Goal: Task Accomplishment & Management: Complete application form

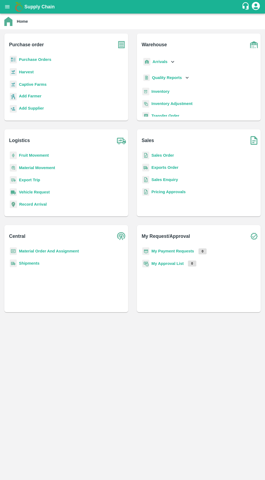
click at [17, 46] on b "Purchase order" at bounding box center [26, 45] width 35 height 8
click at [27, 59] on b "Purchase Orders" at bounding box center [35, 59] width 32 height 4
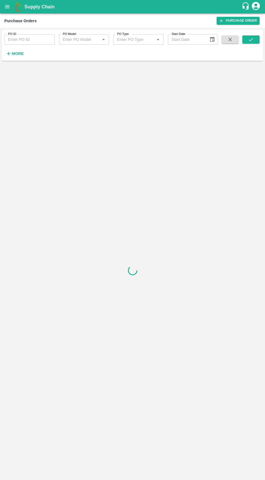
click at [8, 51] on icon "button" at bounding box center [9, 54] width 6 height 6
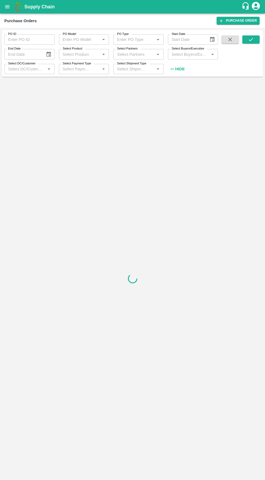
click at [178, 54] on input "Select Buyers/Executive" at bounding box center [189, 54] width 38 height 7
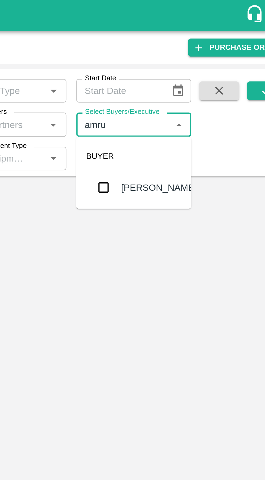
type input "amrut"
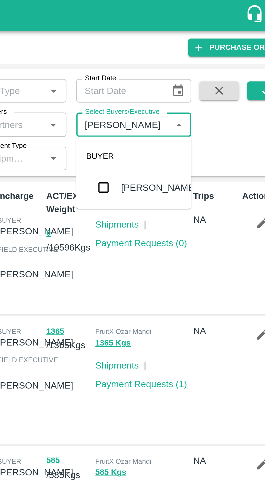
click at [177, 85] on input "checkbox" at bounding box center [179, 81] width 11 height 11
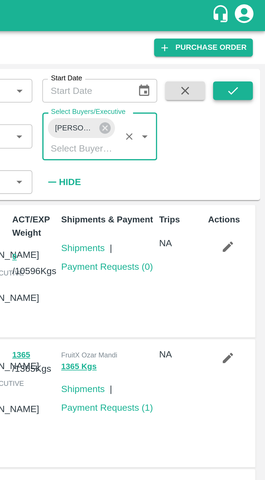
click at [250, 40] on icon "submit" at bounding box center [251, 40] width 6 height 6
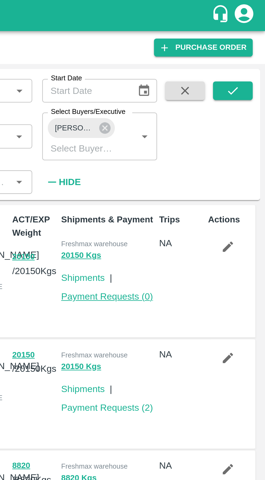
click at [186, 130] on link "Payment Requests ( 0 )" at bounding box center [196, 129] width 40 height 4
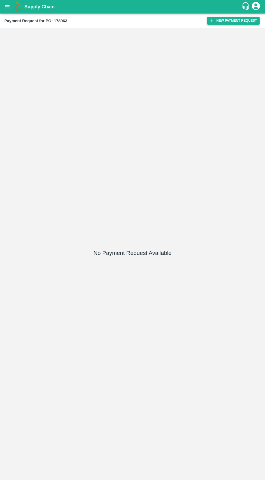
click at [235, 19] on button "New Payment Request" at bounding box center [233, 21] width 52 height 8
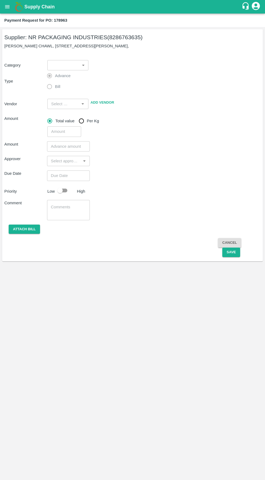
click at [71, 69] on body "Supply Chain Payment Request for PO: 178963 Supplier: NR PACKAGING INDUSTRIES (…" at bounding box center [132, 240] width 265 height 480
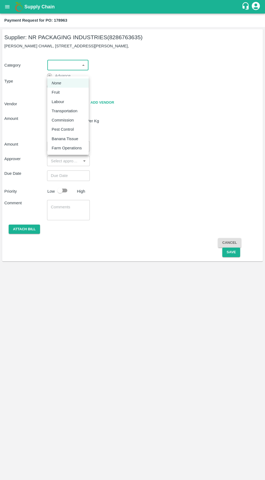
click at [74, 91] on div "Fruit" at bounding box center [68, 92] width 33 height 6
type input "1"
type input "NR PACKAGING INDUSTRIES - 8286763635(Supplier)"
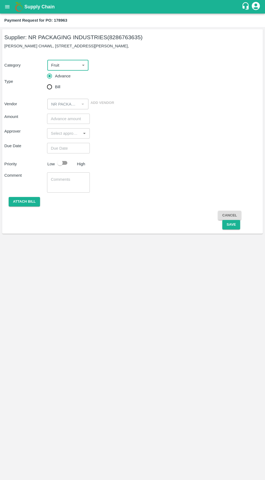
click at [66, 124] on input "number" at bounding box center [68, 119] width 43 height 10
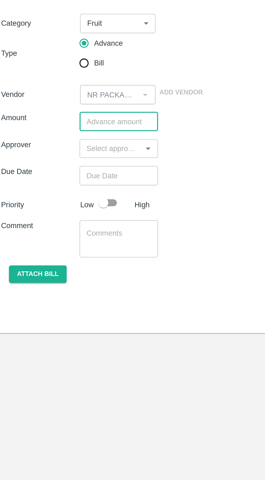
click at [65, 124] on input "number" at bounding box center [68, 119] width 43 height 10
type input "1581775"
click at [62, 137] on input "input" at bounding box center [64, 133] width 31 height 7
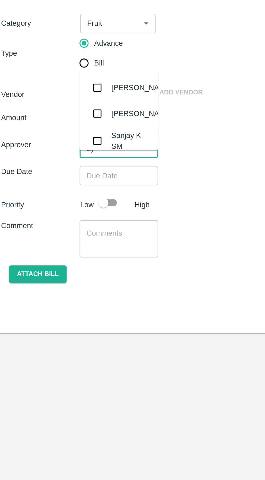
type input "ayu"
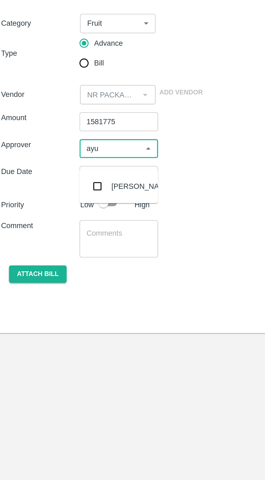
click at [54, 155] on input "checkbox" at bounding box center [56, 153] width 11 height 11
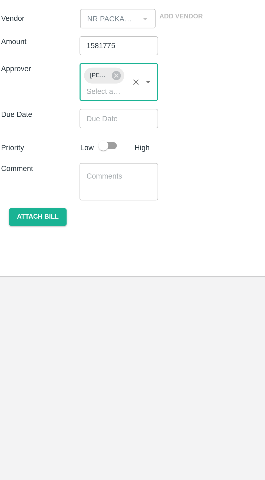
click at [77, 163] on input "Choose date" at bounding box center [66, 158] width 39 height 10
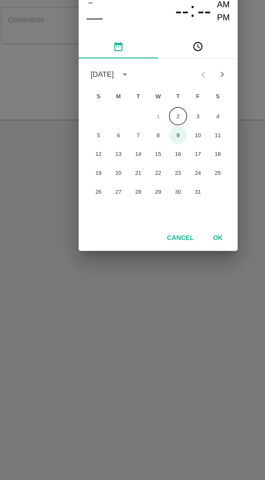
click at [143, 248] on button "9" at bounding box center [143, 252] width 10 height 10
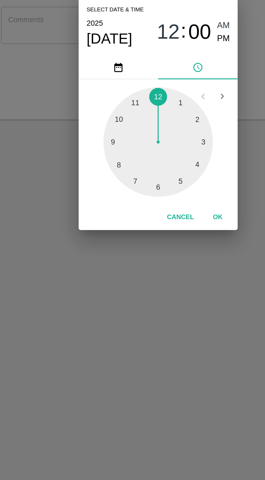
click at [144, 296] on button "Cancel" at bounding box center [144, 296] width 19 height 9
type input "DD/MM/YYYY hh:mm aa"
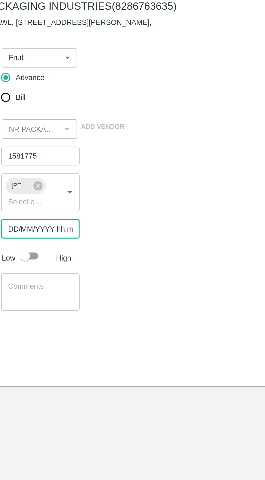
scroll to position [0, 4]
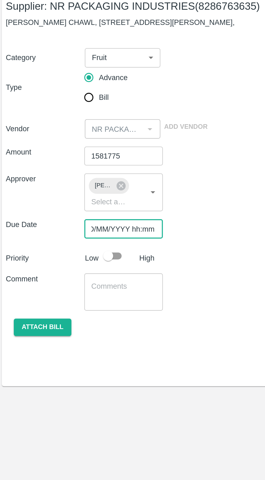
click at [65, 163] on input "DD/MM/YYYY hh:mm aa" at bounding box center [66, 158] width 39 height 10
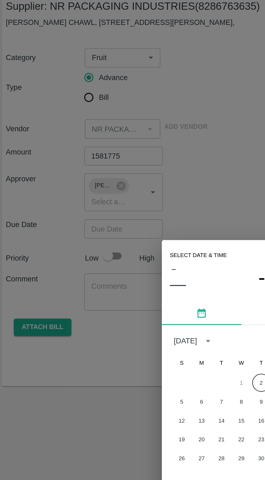
scroll to position [0, 0]
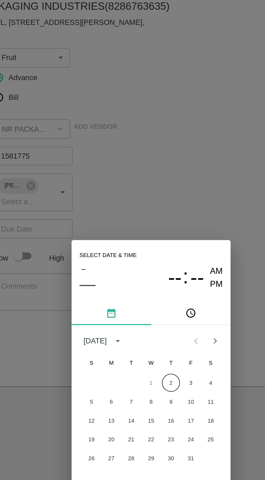
click at [143, 242] on button "2" at bounding box center [143, 242] width 10 height 10
type input "[DATE] 12:00 AM"
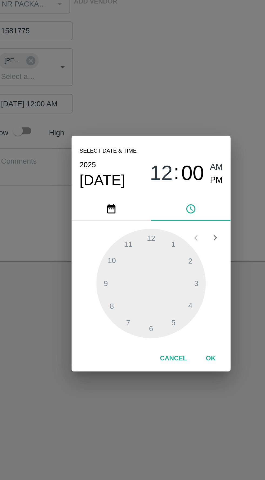
click at [167, 302] on button "OK" at bounding box center [164, 296] width 17 height 9
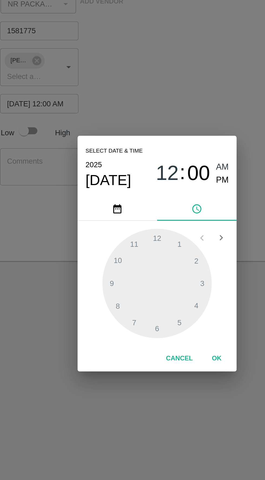
scroll to position [0, 4]
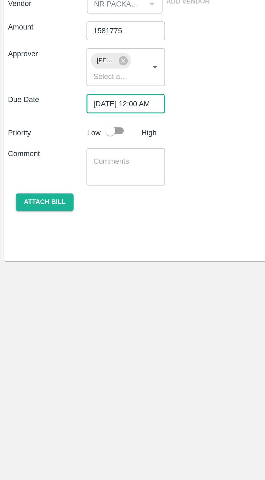
click at [70, 178] on input "checkbox" at bounding box center [60, 173] width 31 height 10
checkbox input "true"
click at [67, 198] on textarea at bounding box center [68, 192] width 35 height 11
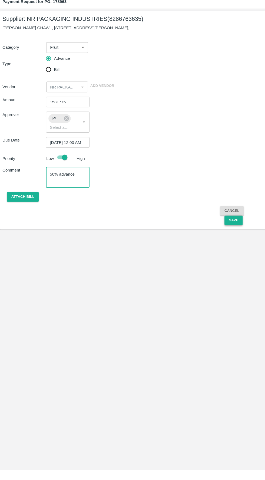
type textarea "50% advance"
click at [237, 240] on button "Save" at bounding box center [231, 234] width 18 height 9
